Goal: Task Accomplishment & Management: Manage account settings

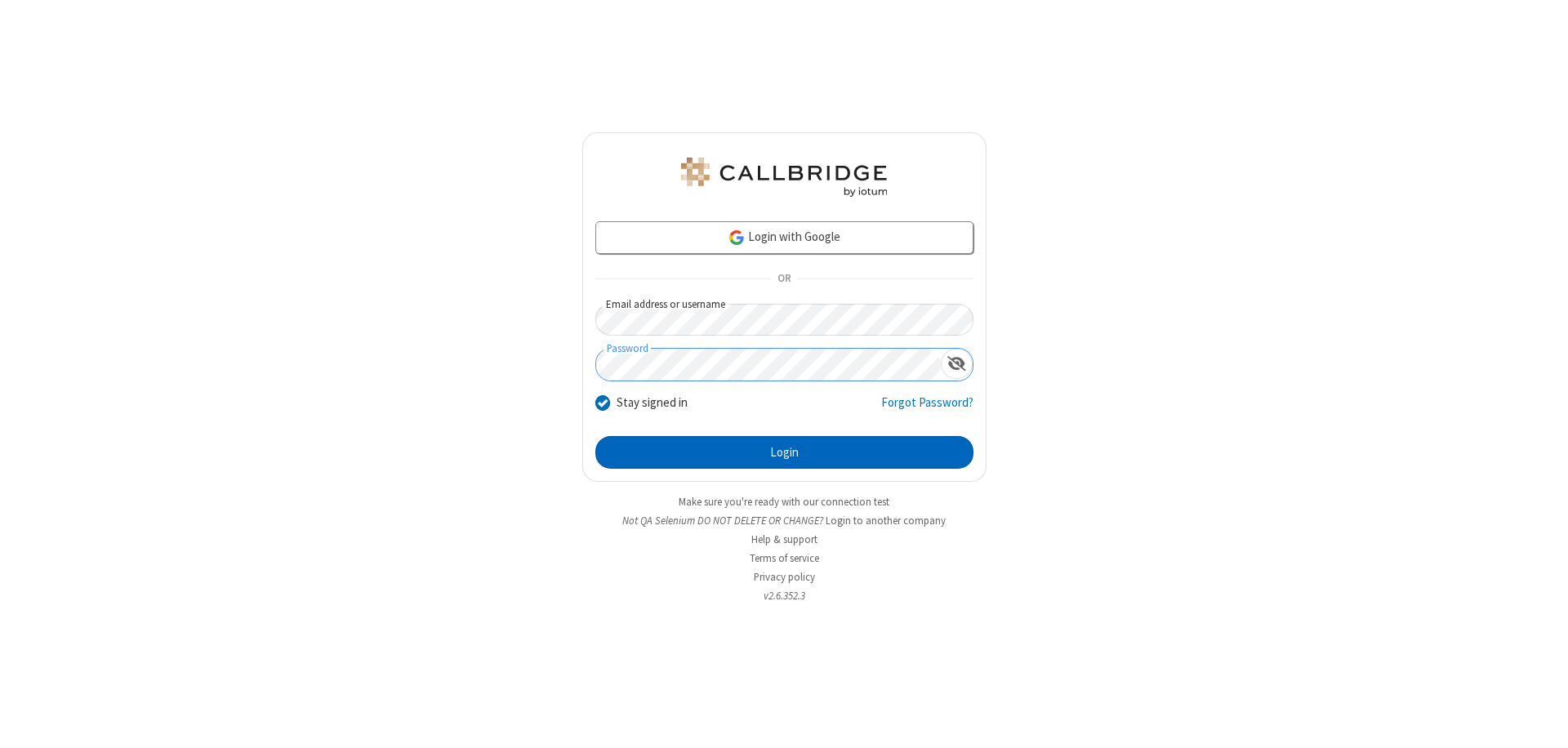
click at [784, 452] on button "Login" at bounding box center [784, 452] width 378 height 33
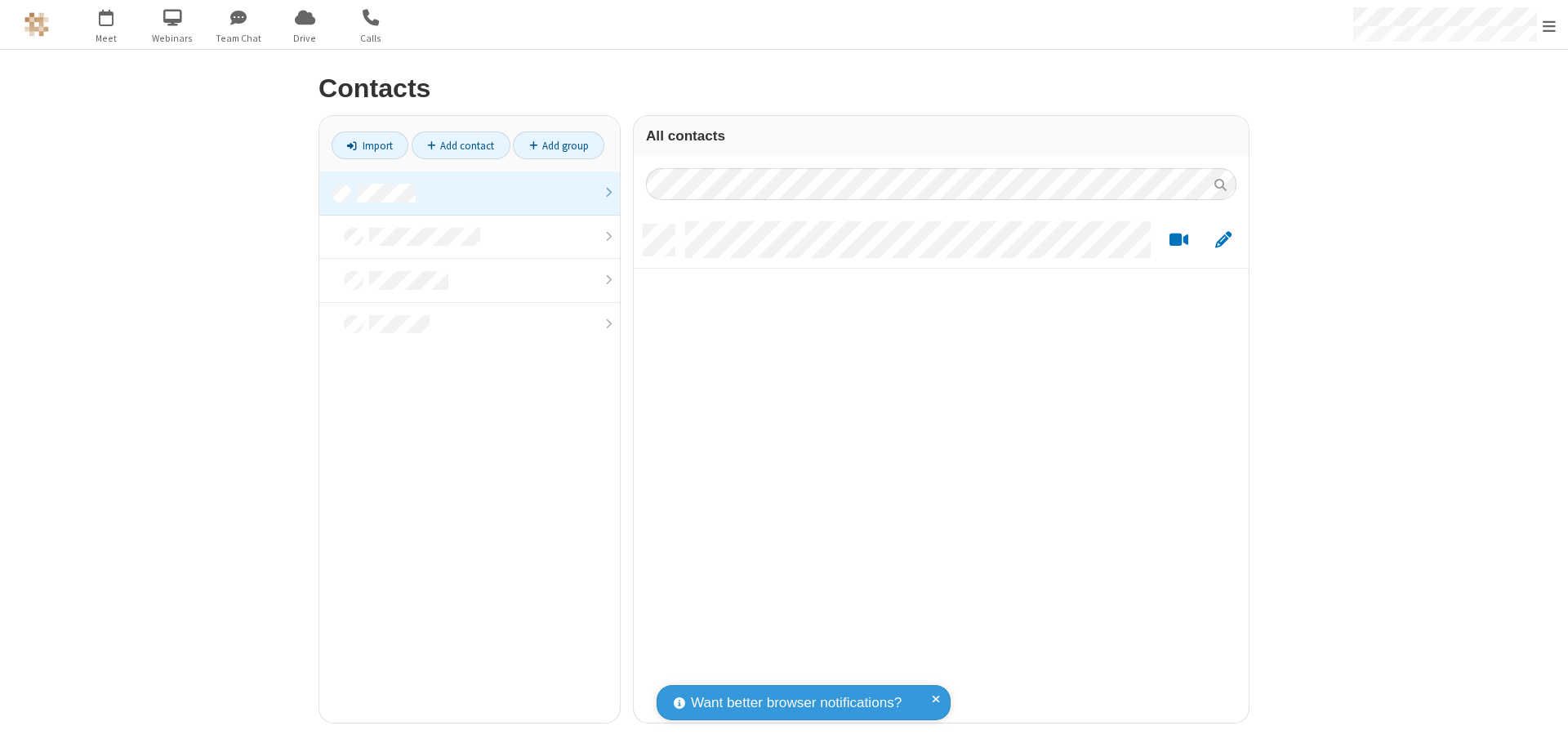
click at [470, 193] on link at bounding box center [469, 194] width 300 height 44
click at [460, 146] on link "Add contact" at bounding box center [460, 145] width 98 height 28
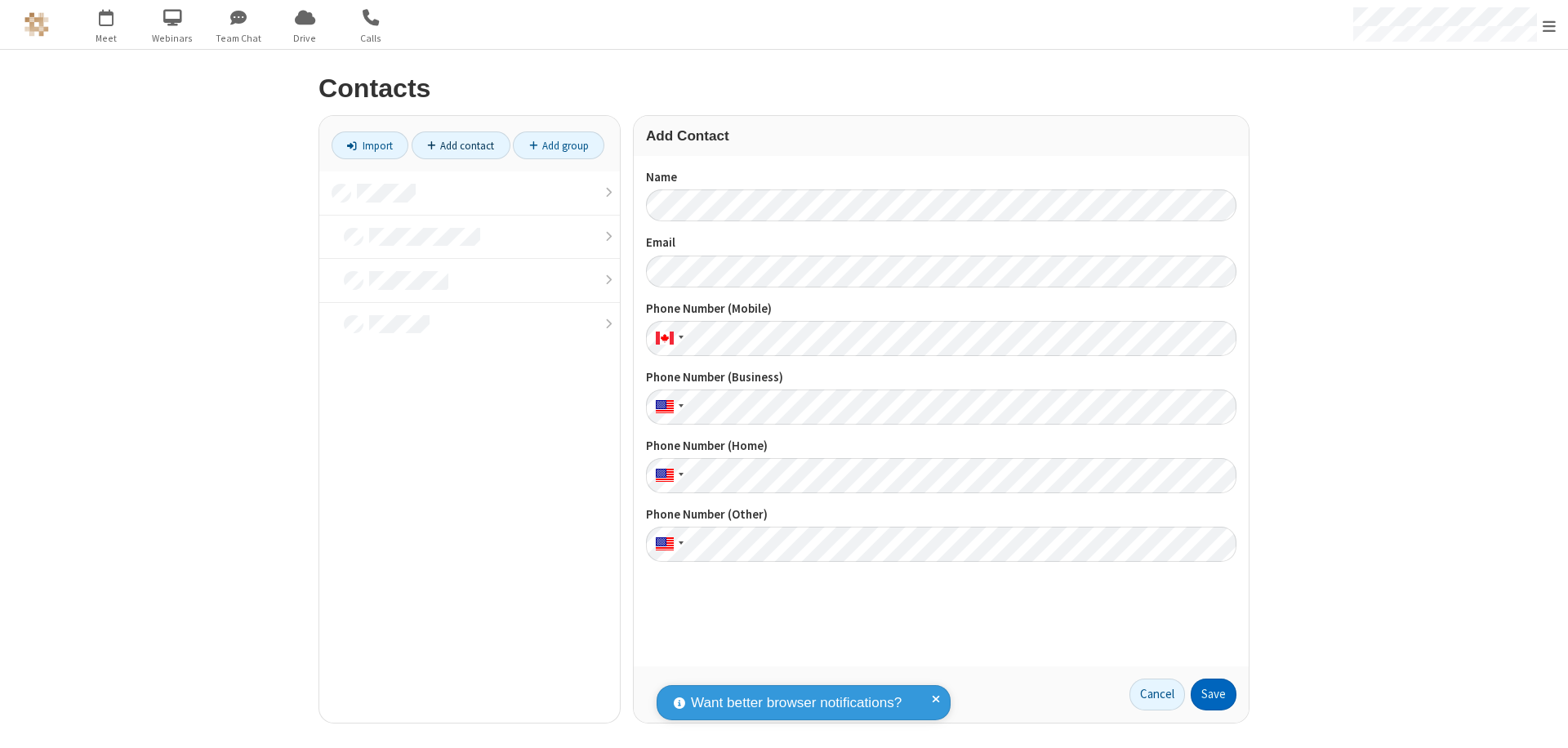
click at [1214, 694] on button "Save" at bounding box center [1213, 694] width 45 height 33
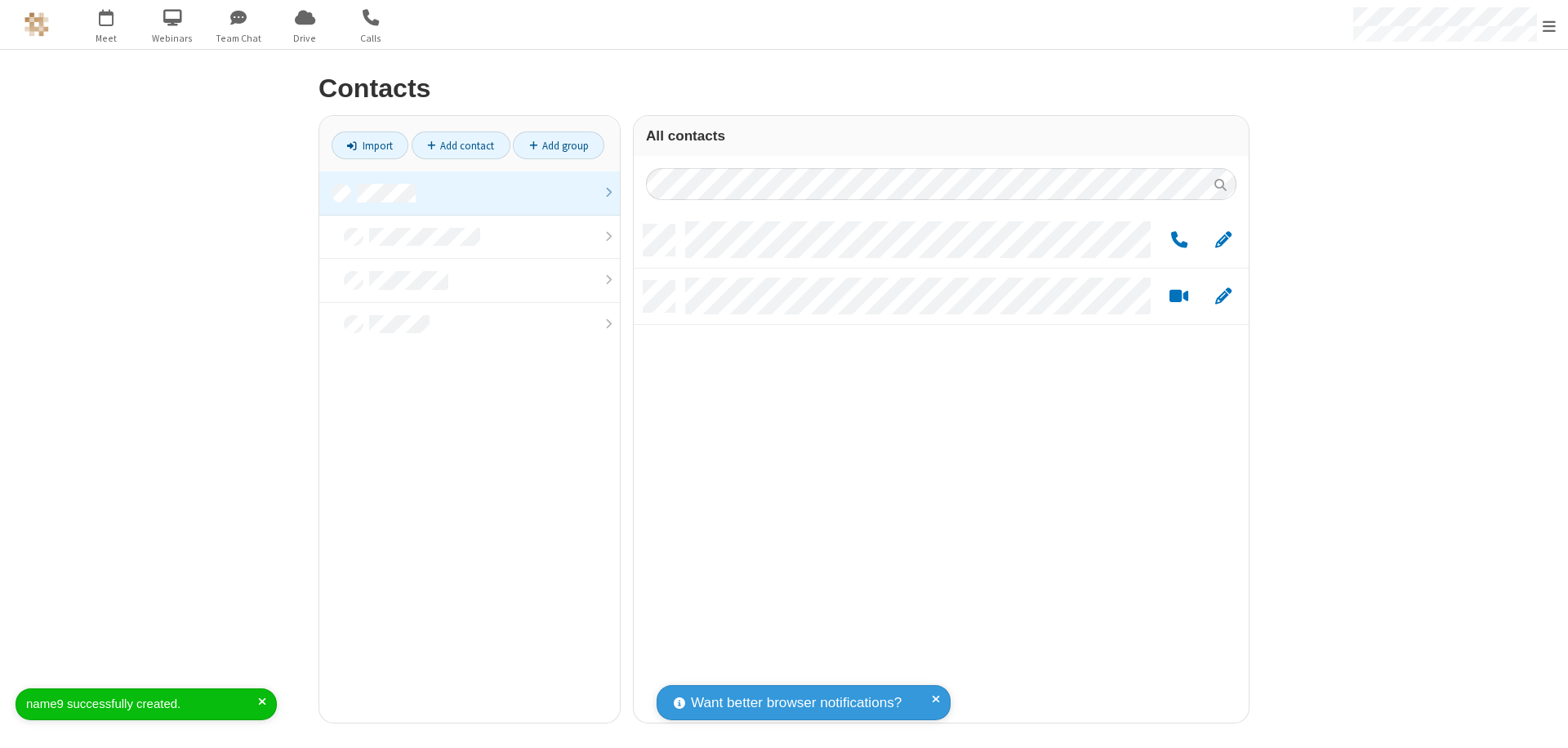
scroll to position [498, 603]
click at [460, 146] on link "Add contact" at bounding box center [460, 145] width 98 height 28
